Goal: Task Accomplishment & Management: Use online tool/utility

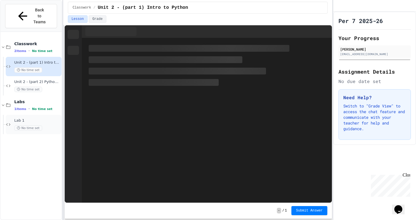
click at [49, 119] on span "Lab 1" at bounding box center [37, 121] width 46 height 5
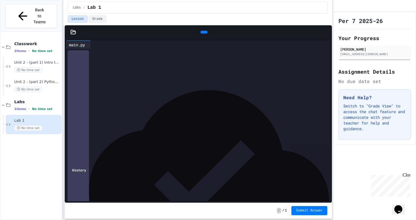
scroll to position [45, 0]
click at [203, 32] on icon at bounding box center [203, 32] width 0 height 0
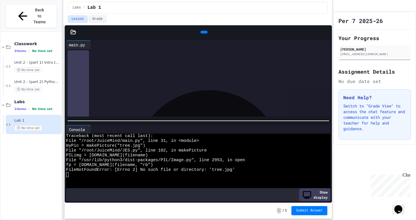
scroll to position [0, 0]
click at [75, 32] on icon at bounding box center [73, 32] width 5 height 4
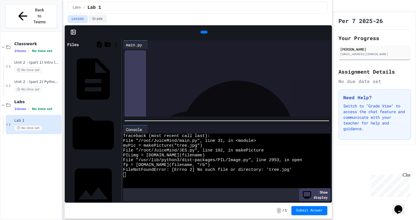
click at [120, 137] on div "Files JES.py __pycache__ dog.jpg emoji.jpg emojiBear.jpg emojiGirl.jpg main.py …" at bounding box center [93, 121] width 57 height 164
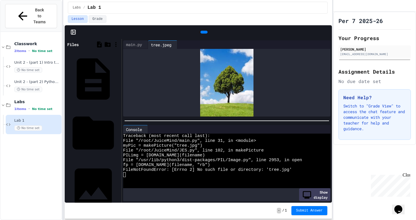
click at [174, 44] on div "tree.jpeg" at bounding box center [161, 45] width 26 height 6
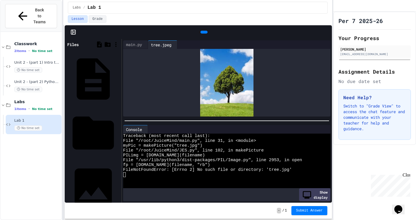
click at [322, 45] on icon at bounding box center [322, 45] width 0 height 0
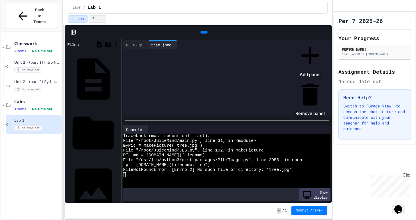
click at [296, 41] on div at bounding box center [306, 41] width 35 height 0
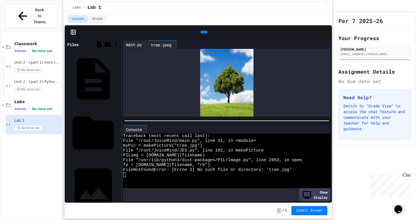
click at [136, 43] on div "main.py" at bounding box center [134, 45] width 22 height 6
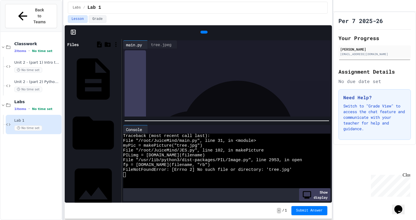
scroll to position [135, 0]
click at [169, 45] on div "tree.jpeg" at bounding box center [161, 45] width 26 height 6
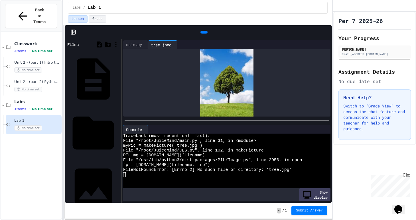
click at [168, 36] on div at bounding box center [204, 32] width 244 height 9
click at [175, 45] on icon at bounding box center [175, 45] width 0 height 0
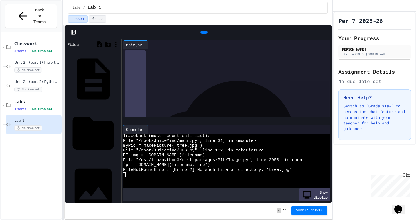
click at [99, 44] on icon at bounding box center [99, 45] width 5 height 6
click at [99, 46] on icon at bounding box center [99, 44] width 7 height 7
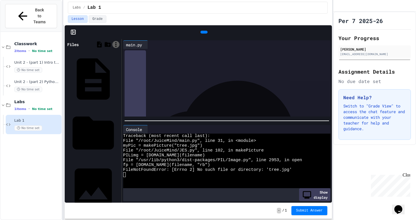
click at [117, 45] on icon at bounding box center [115, 44] width 7 height 7
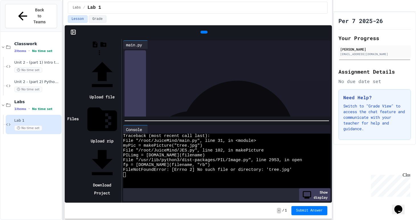
click at [113, 62] on icon at bounding box center [102, 74] width 21 height 25
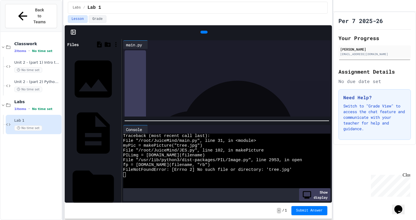
scroll to position [0, 0]
click at [118, 76] on div "3716169053_f6e82351e0_b.jpg" at bounding box center [118, 79] width 0 height 6
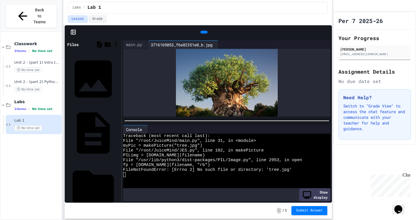
click at [222, 46] on icon at bounding box center [220, 48] width 4 height 4
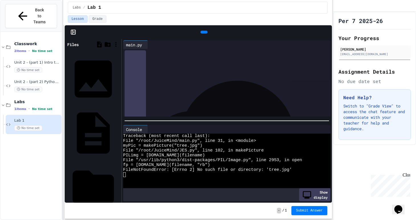
click at [203, 32] on icon at bounding box center [203, 32] width 0 height 0
click at [182, 89] on span "**********" at bounding box center [174, 87] width 15 height 4
click at [203, 32] on icon at bounding box center [203, 32] width 0 height 0
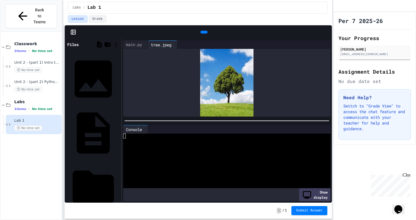
click at [209, 44] on div "fun1Results.jpg" at bounding box center [197, 45] width 40 height 6
click at [167, 43] on div "tree.jpeg" at bounding box center [161, 45] width 26 height 6
click at [202, 42] on div "fun1Results.jpg" at bounding box center [197, 45] width 40 height 6
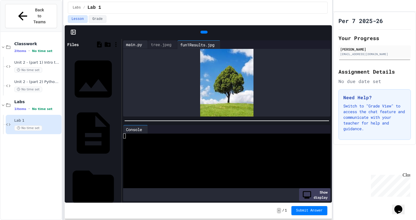
click at [134, 46] on div "main.py" at bounding box center [134, 45] width 22 height 6
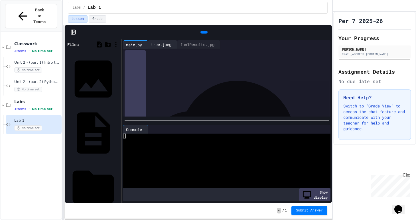
scroll to position [0, 0]
click at [166, 43] on div "tree.jpeg" at bounding box center [161, 45] width 26 height 6
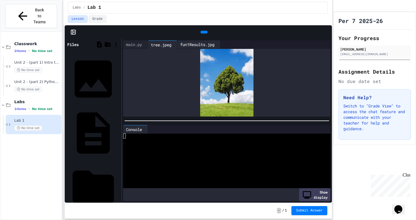
click at [194, 43] on div "fun1Results.jpg" at bounding box center [197, 45] width 40 height 6
click at [158, 45] on div "tree.jpeg" at bounding box center [161, 45] width 26 height 6
click at [207, 42] on div "fun1Results.jpg" at bounding box center [197, 45] width 40 height 6
click at [127, 42] on div "main.py" at bounding box center [134, 45] width 22 height 6
